Goal: Check status

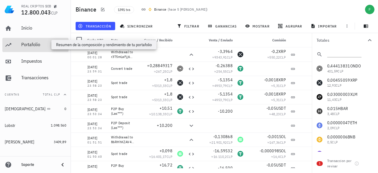
click at [27, 43] on div "Portafolio" at bounding box center [43, 45] width 45 height 6
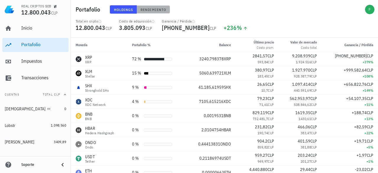
click at [146, 8] on span "Rendimiento" at bounding box center [153, 9] width 26 height 4
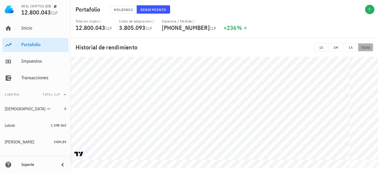
click at [364, 45] on span "TODO" at bounding box center [366, 47] width 10 height 4
click at [352, 51] on button "1A" at bounding box center [350, 47] width 15 height 8
click at [351, 26] on div "Portafolio Holdings Rendimiento Total en cripto 12.800.043 CLP Costo de adquisi…" at bounding box center [189, 84] width 378 height 168
click at [348, 43] on div "Historial de rendimiento 1S 1M 1A TODO" at bounding box center [224, 103] width 307 height 130
click at [350, 41] on div "Historial de rendimiento 1S 1M 1A TODO" at bounding box center [224, 103] width 307 height 130
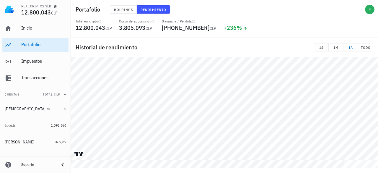
click at [354, 43] on div "Historial de rendimiento 1S 1M 1A TODO" at bounding box center [224, 103] width 307 height 130
click at [350, 52] on div "Historial de rendimiento 1S 1M 1A TODO" at bounding box center [224, 103] width 307 height 130
